Goal: Communication & Community: Connect with others

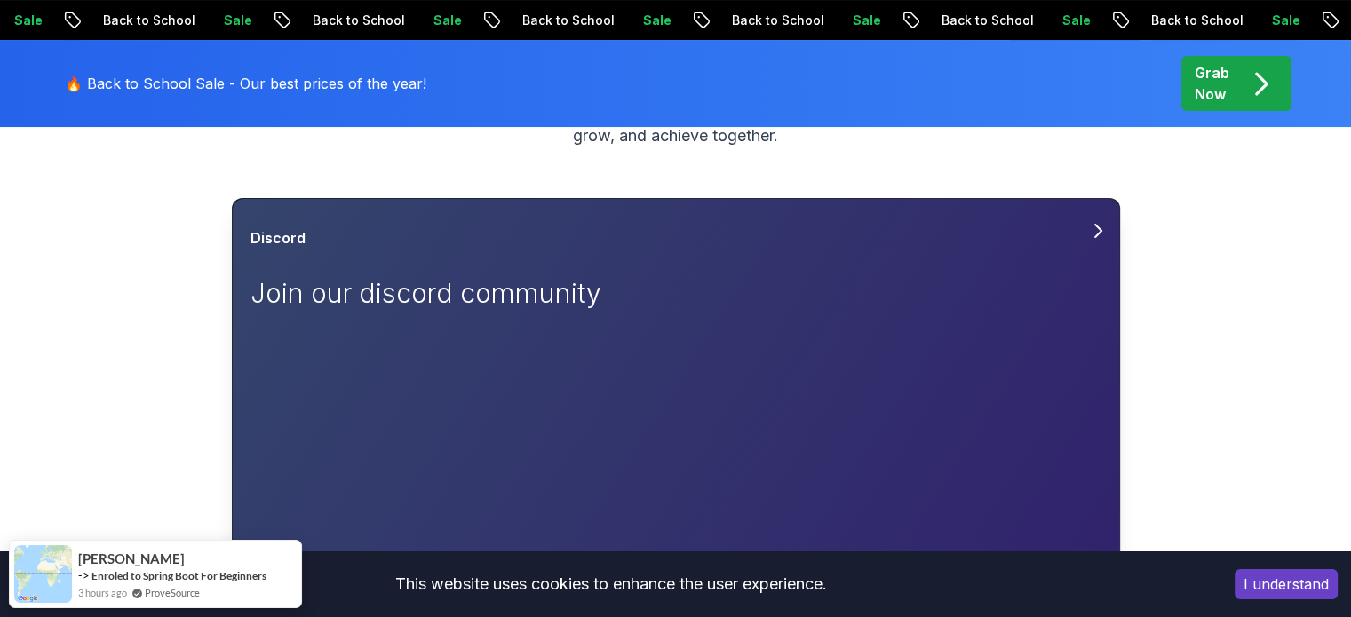
scroll to position [267, 0]
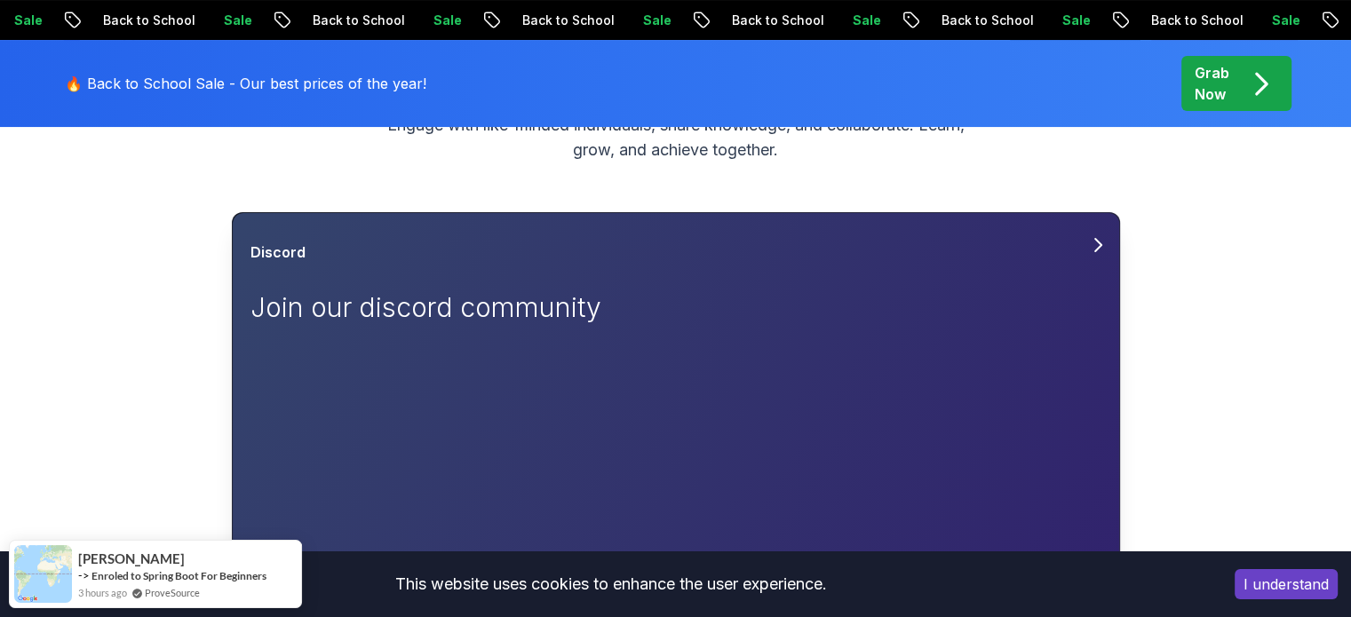
click at [348, 309] on p "Join our discord community" at bounding box center [451, 307] width 400 height 32
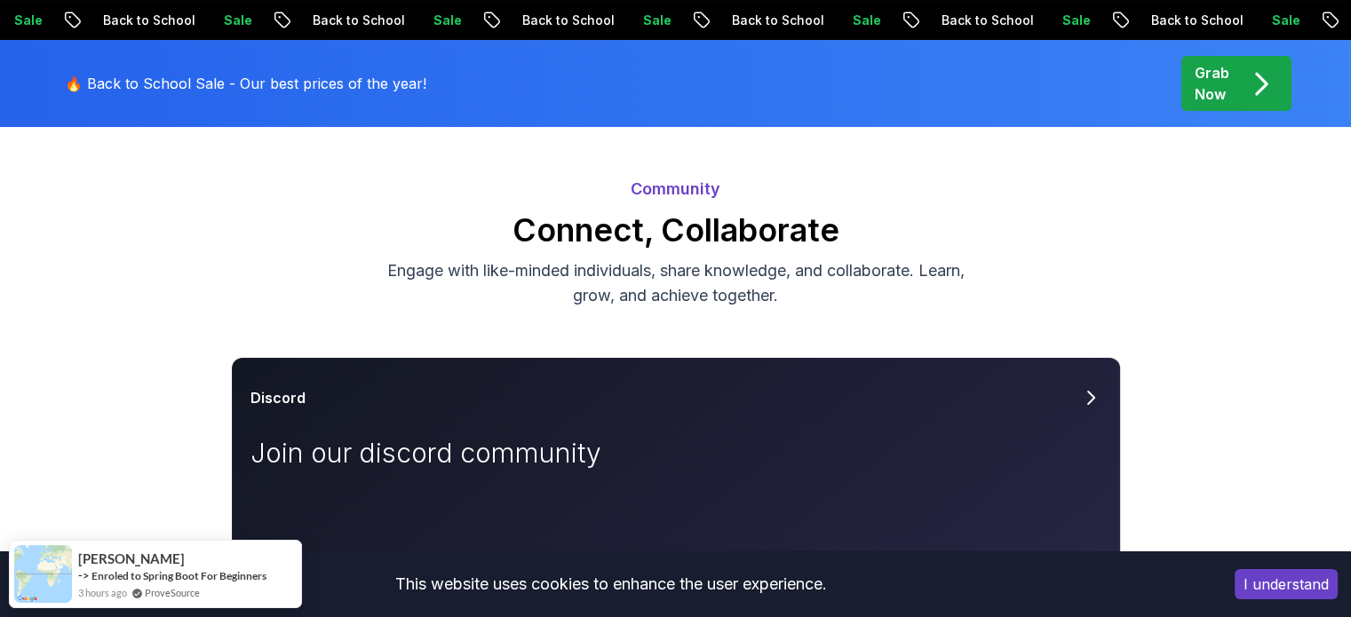
scroll to position [178, 0]
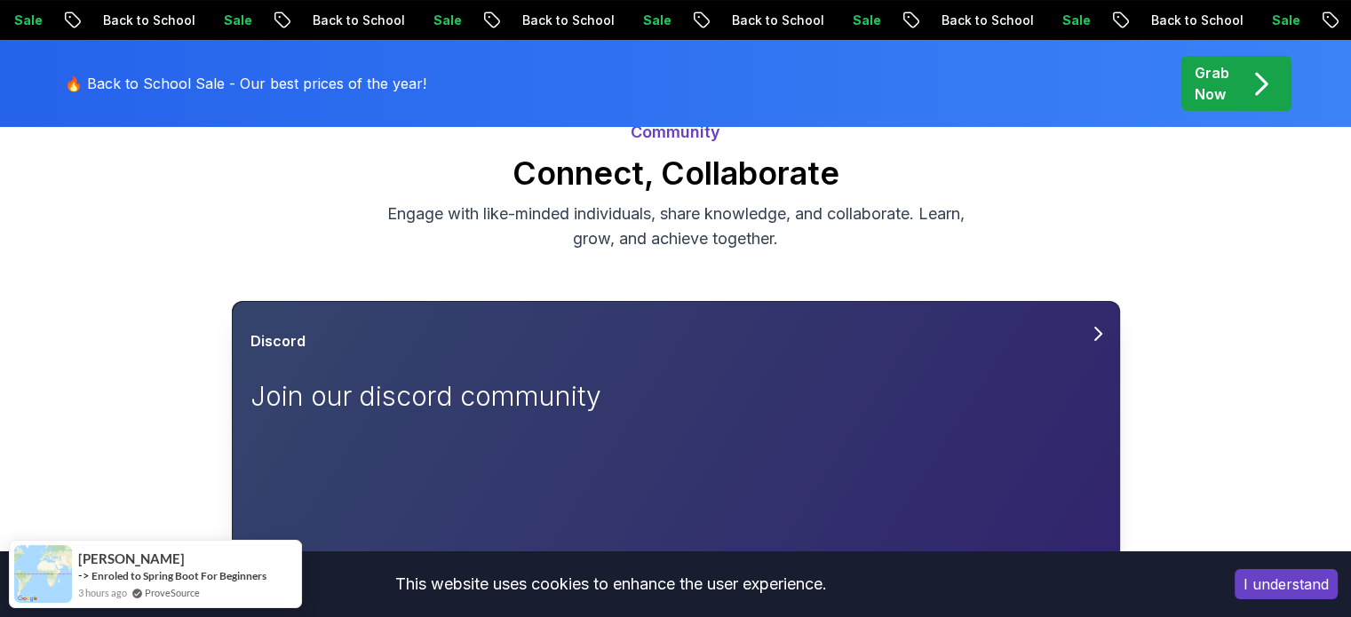
click at [1094, 339] on icon at bounding box center [1097, 333] width 21 height 21
click at [1090, 344] on icon at bounding box center [1097, 333] width 21 height 21
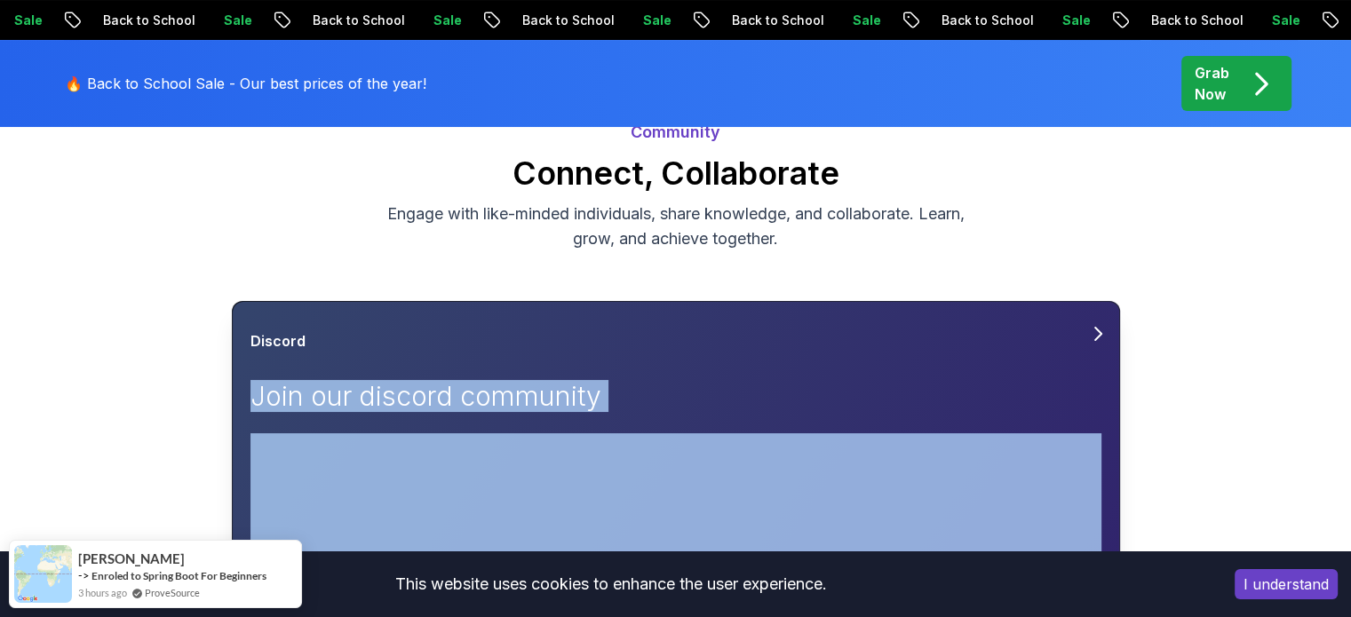
click at [1090, 344] on icon at bounding box center [1097, 333] width 21 height 21
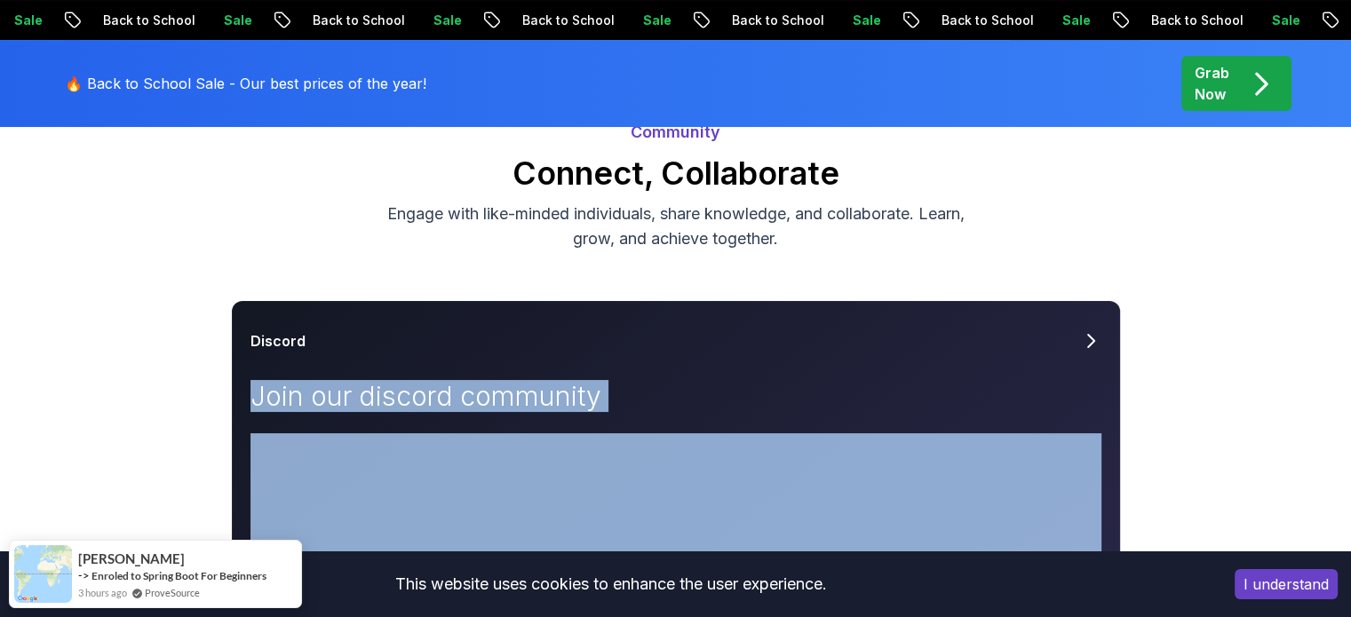
click at [1301, 600] on button "I understand" at bounding box center [1286, 584] width 103 height 30
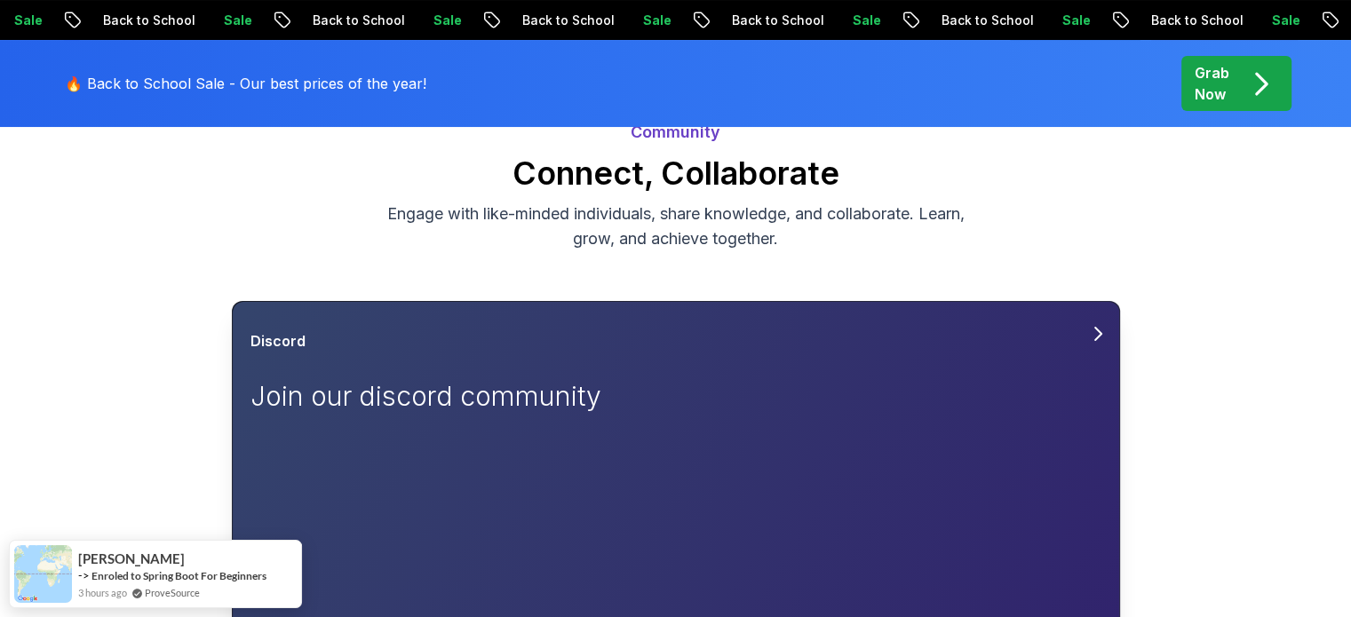
click at [1091, 346] on div "Discord" at bounding box center [676, 340] width 851 height 21
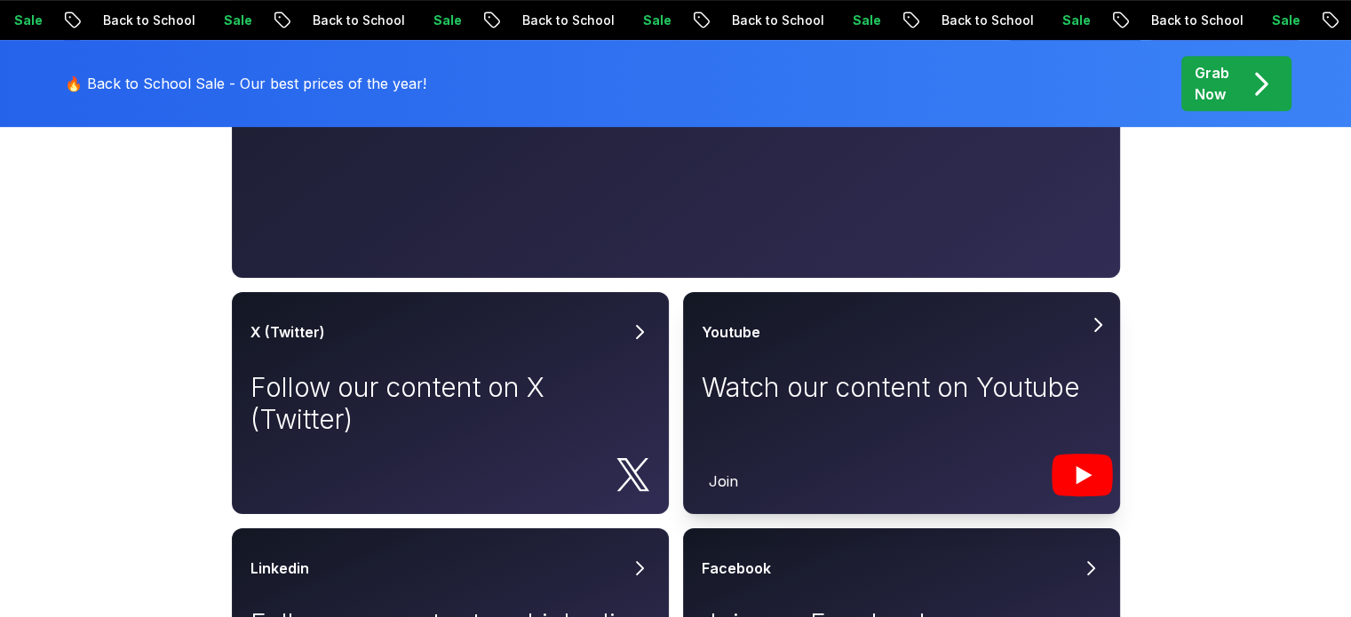
scroll to position [888, 0]
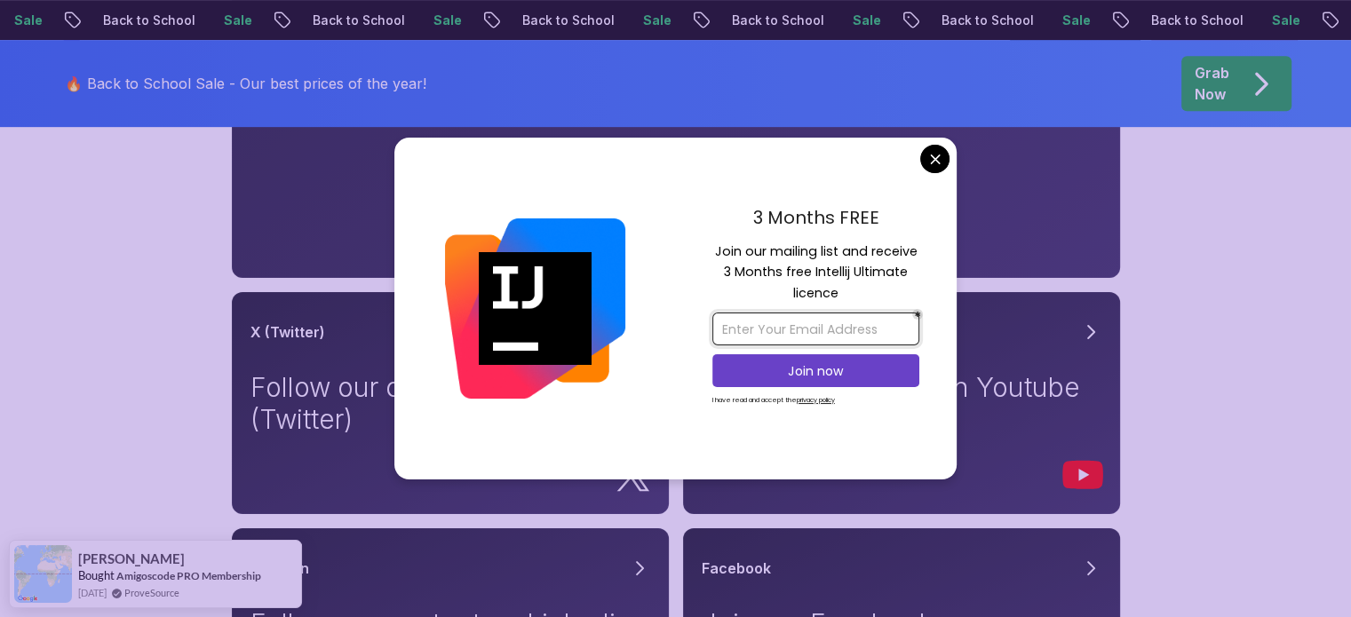
click at [815, 338] on input "email" at bounding box center [815, 329] width 207 height 33
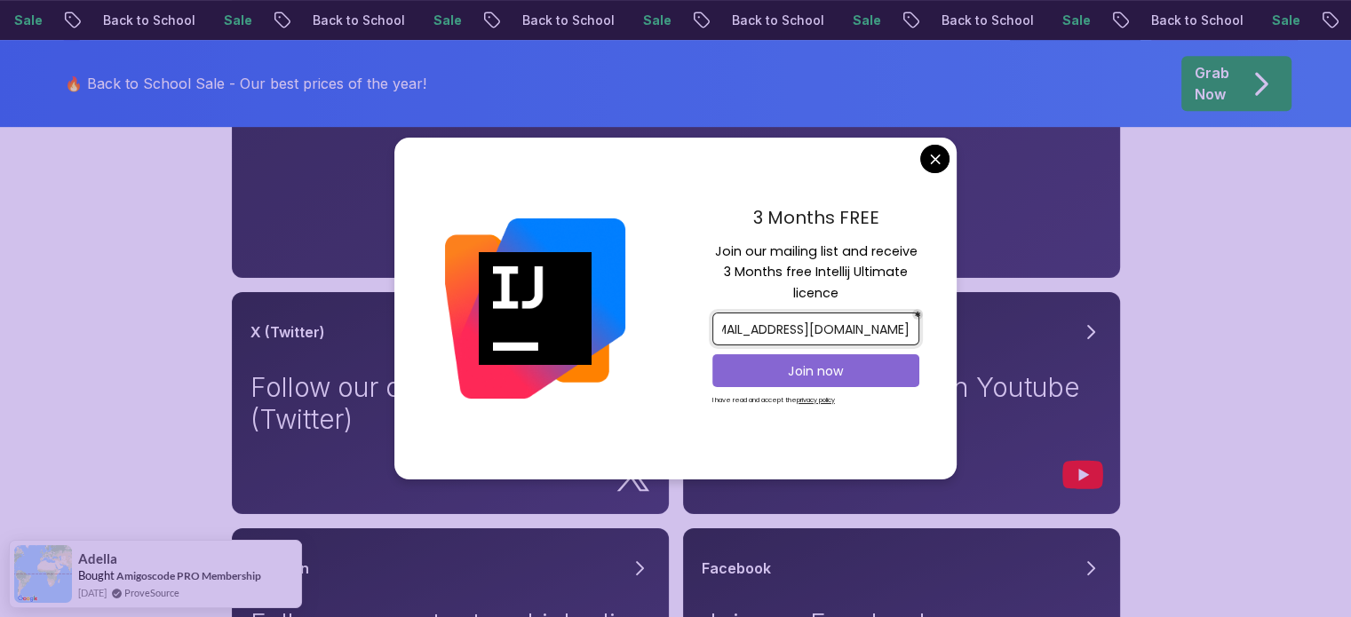
type input "[EMAIL_ADDRESS][DOMAIN_NAME]"
click at [828, 374] on p "Join now" at bounding box center [816, 371] width 168 height 18
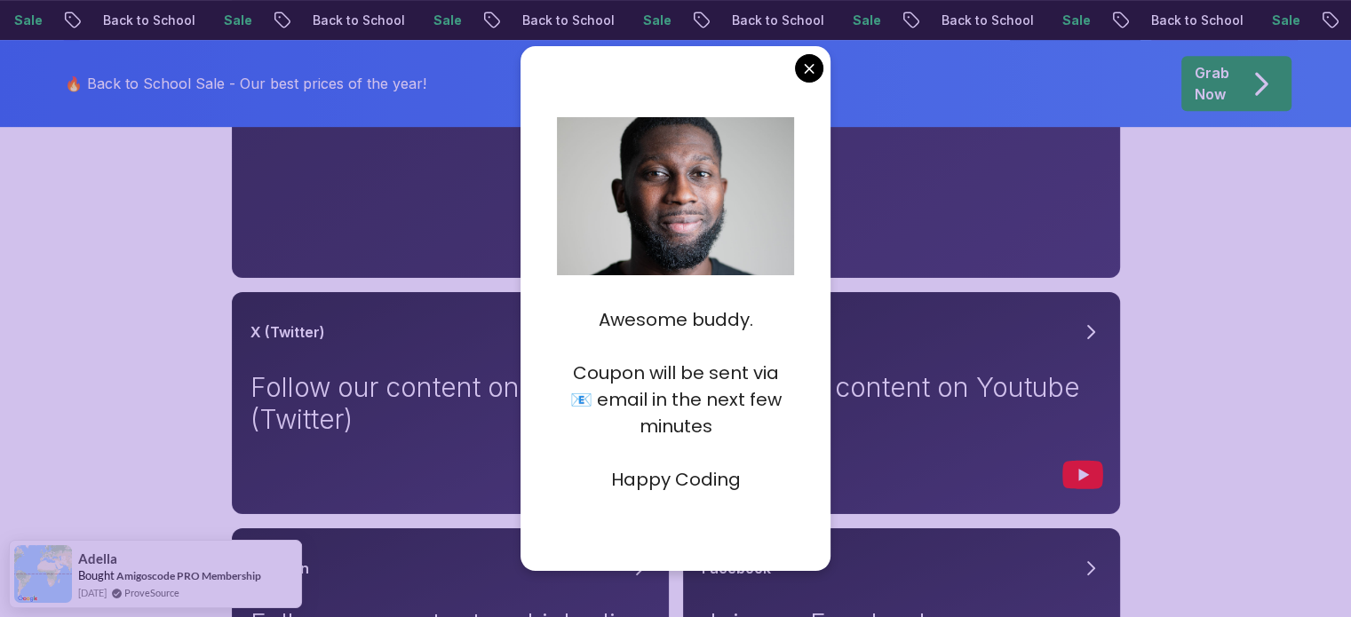
click at [808, 64] on body "Sale Back to School Sale Back to School Sale Back to School Sale Back to School…" at bounding box center [675, 391] width 1351 height 2558
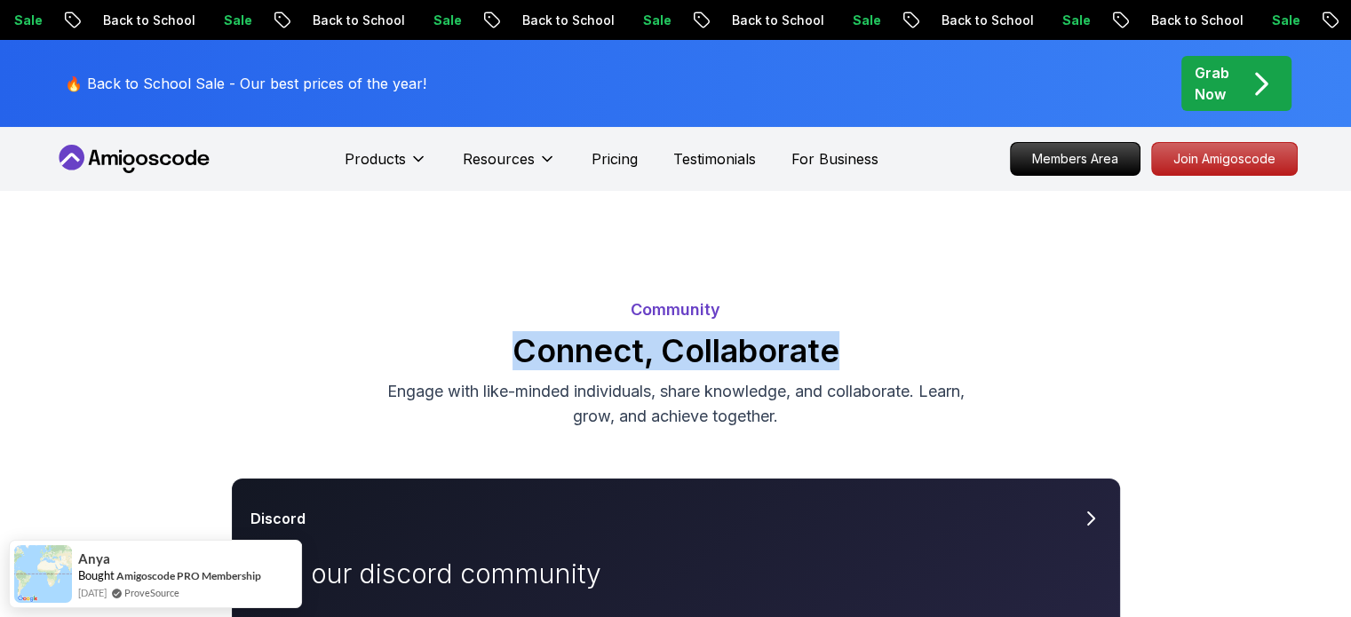
drag, startPoint x: 521, startPoint y: 359, endPoint x: 855, endPoint y: 360, distance: 334.9
click at [855, 360] on h2 "Connect, Collaborate" at bounding box center [676, 351] width 1244 height 36
click at [853, 360] on h2 "Connect, Collaborate" at bounding box center [676, 351] width 1244 height 36
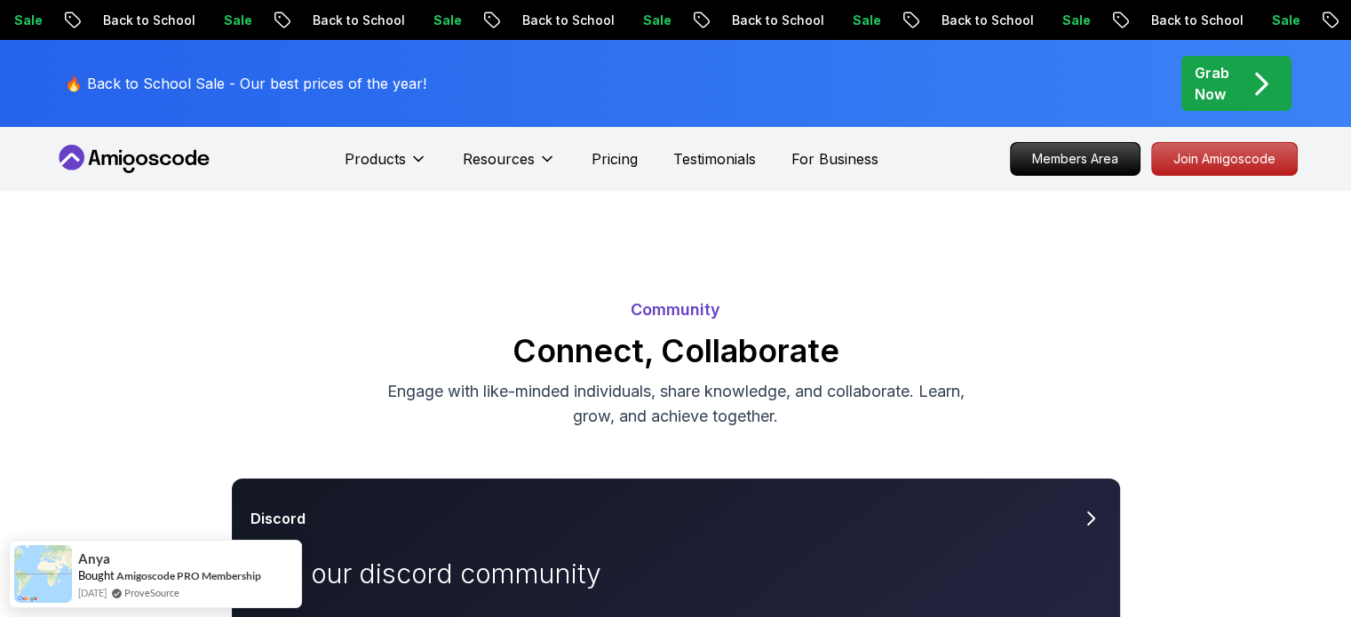
click at [383, 398] on p "Engage with like-minded individuals, share knowledge, and collaborate. Learn, g…" at bounding box center [676, 404] width 597 height 50
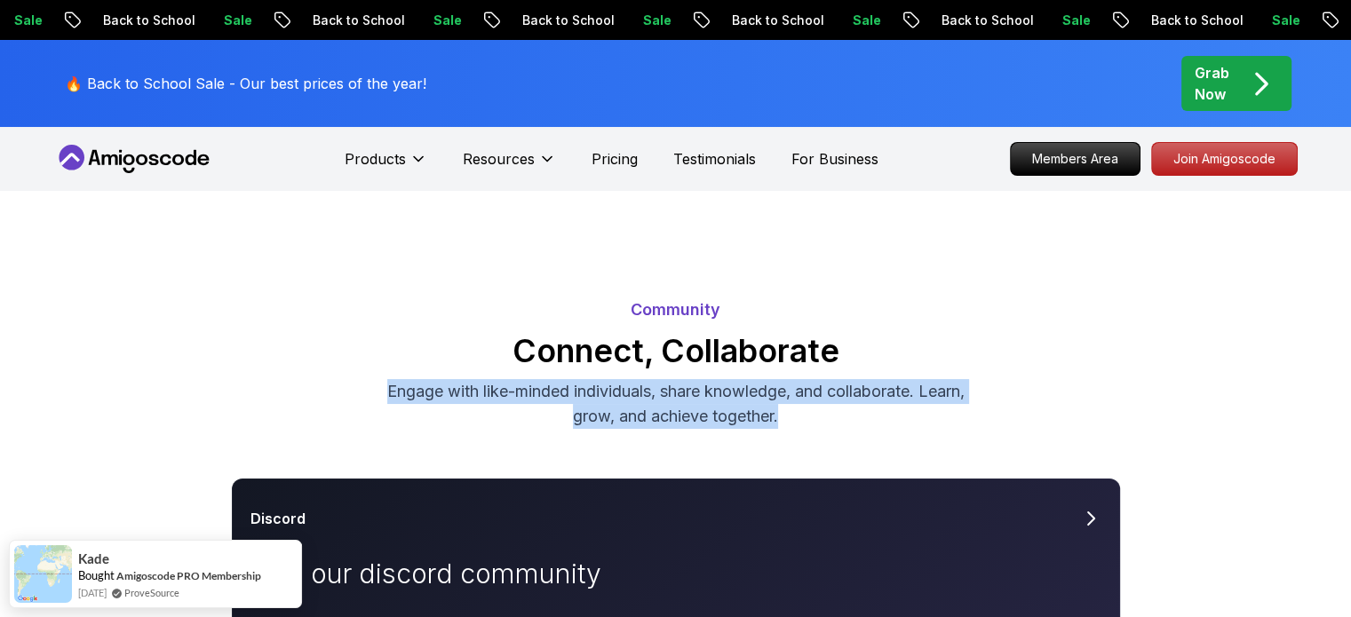
drag, startPoint x: 383, startPoint y: 398, endPoint x: 921, endPoint y: 419, distance: 538.8
click at [921, 419] on p "Engage with like-minded individuals, share knowledge, and collaborate. Learn, g…" at bounding box center [676, 404] width 597 height 50
click at [909, 419] on p "Engage with like-minded individuals, share knowledge, and collaborate. Learn, g…" at bounding box center [676, 404] width 597 height 50
